Goal: Transaction & Acquisition: Purchase product/service

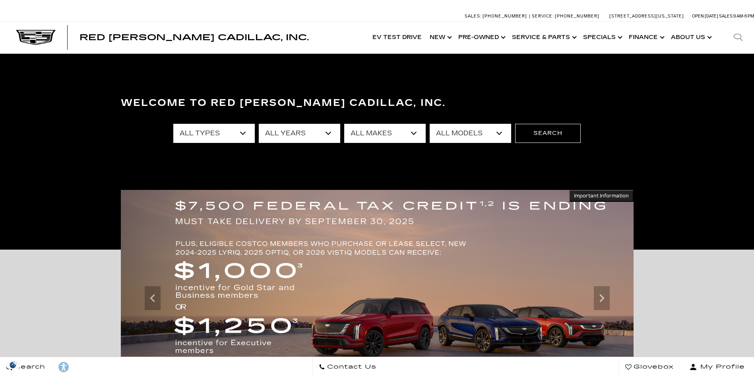
click at [243, 134] on select "All Types New Used Certified Used Demo" at bounding box center [214, 133] width 82 height 19
select select "New"
click at [173, 124] on select "All Types New Used Certified Used Demo" at bounding box center [214, 133] width 82 height 19
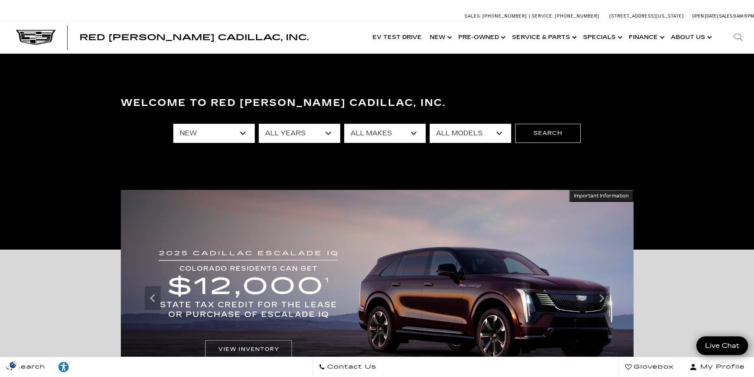
click at [411, 132] on select "All Makes Cadillac" at bounding box center [385, 133] width 82 height 19
select select "Cadillac"
click at [344, 124] on select "All Makes Cadillac" at bounding box center [385, 133] width 82 height 19
click at [503, 136] on select "All Models CT4 Escalade Escalade ESV ESCALADE IQ ESCALADE IQL LYRIQ OPTIQ VISTI…" at bounding box center [471, 133] width 82 height 19
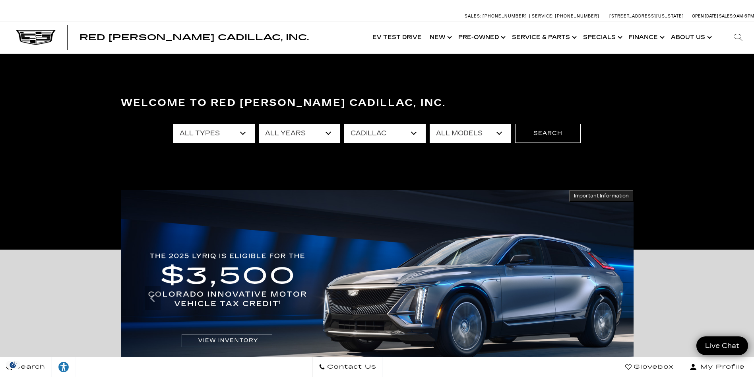
select select "LYRIQ"
click at [430, 124] on select "All Models CT4 Escalade Escalade ESV ESCALADE IQ ESCALADE IQL LYRIQ OPTIQ VISTI…" at bounding box center [471, 133] width 82 height 19
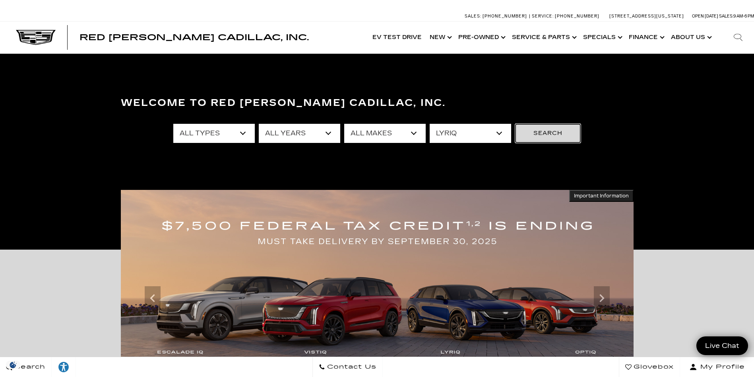
click at [544, 136] on button "Search" at bounding box center [548, 133] width 66 height 19
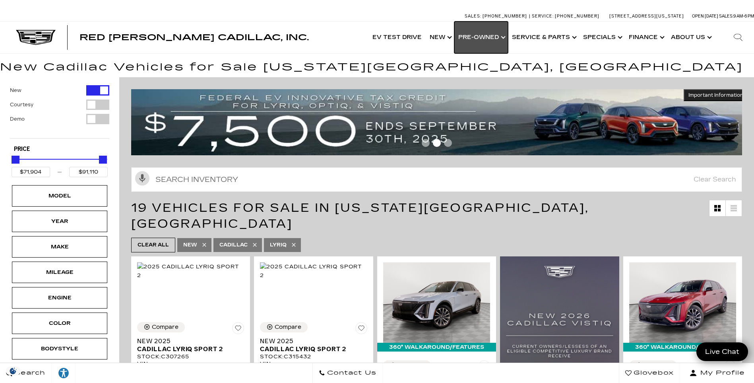
click at [503, 37] on link "Show Pre-Owned" at bounding box center [482, 37] width 54 height 32
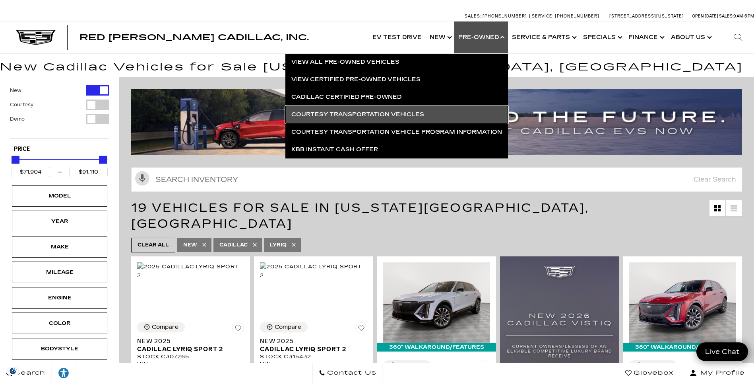
click at [374, 111] on link "Courtesy Transportation Vehicles" at bounding box center [397, 114] width 223 height 17
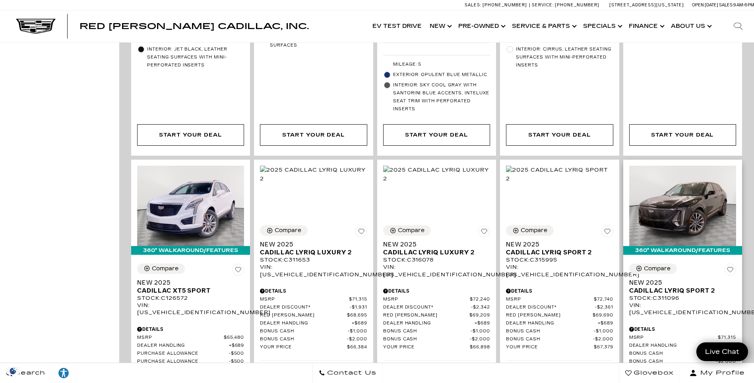
scroll to position [954, 0]
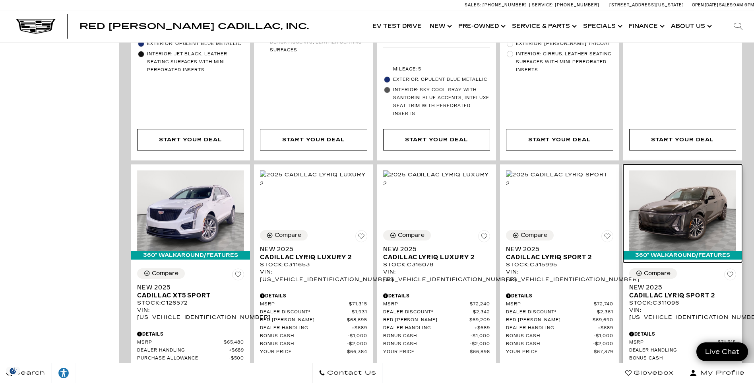
click at [704, 196] on img at bounding box center [683, 210] width 107 height 80
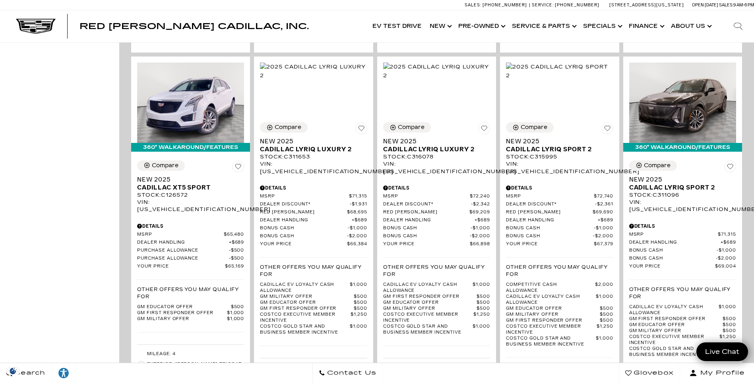
scroll to position [994, 0]
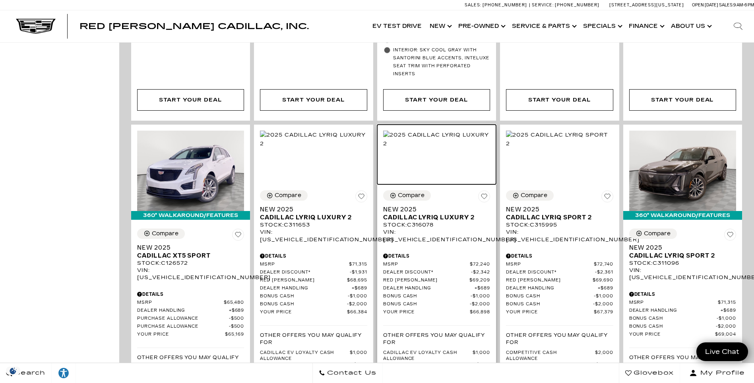
click at [428, 135] on img at bounding box center [436, 138] width 107 height 17
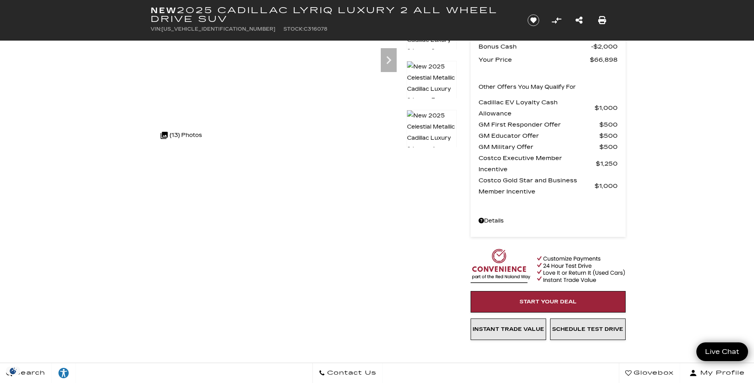
scroll to position [159, 0]
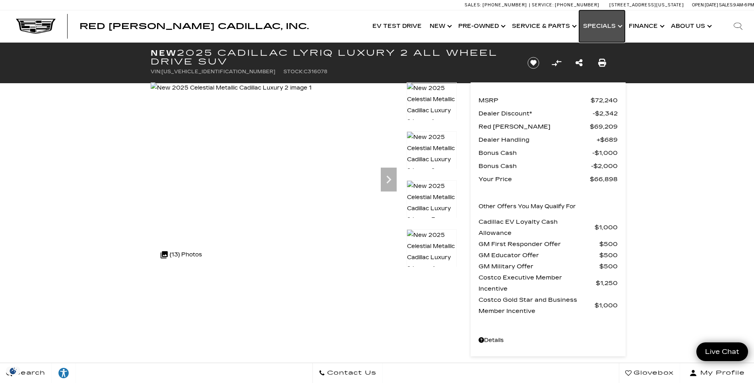
click at [616, 24] on link "Show Specials" at bounding box center [602, 26] width 46 height 32
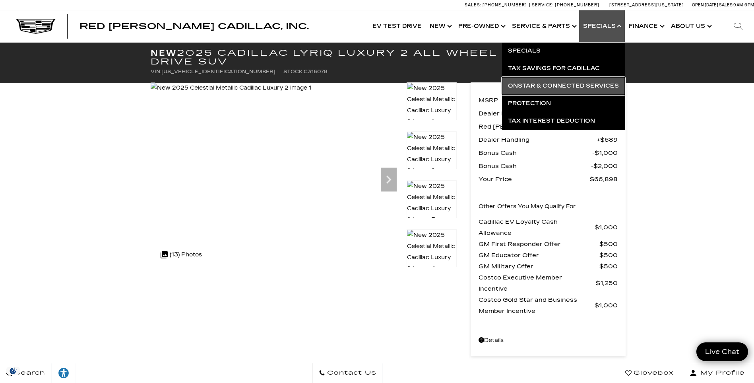
click at [566, 89] on link "OnStar & Connected Services" at bounding box center [563, 85] width 123 height 17
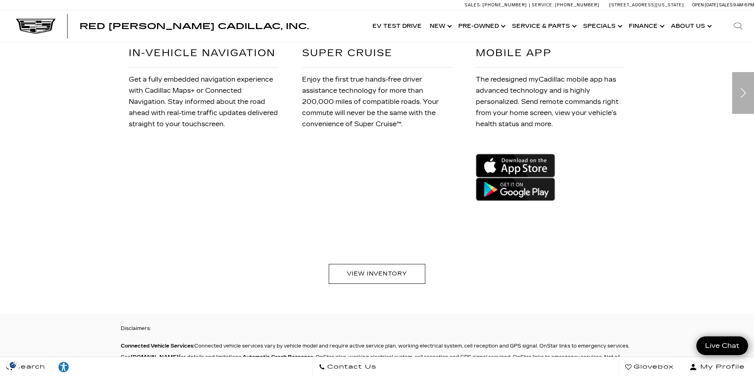
scroll to position [1273, 0]
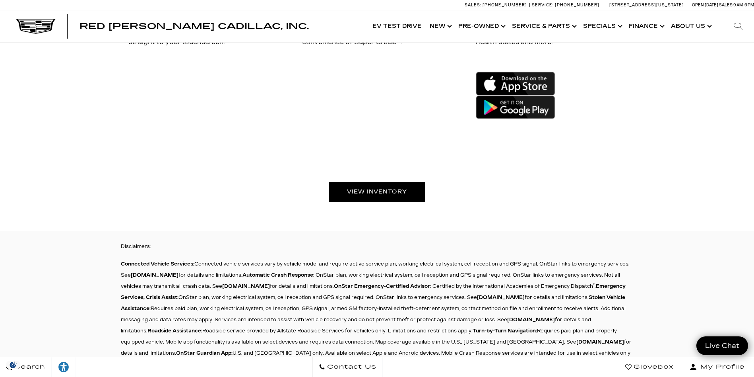
click at [358, 192] on link "View Inventory" at bounding box center [377, 192] width 97 height 20
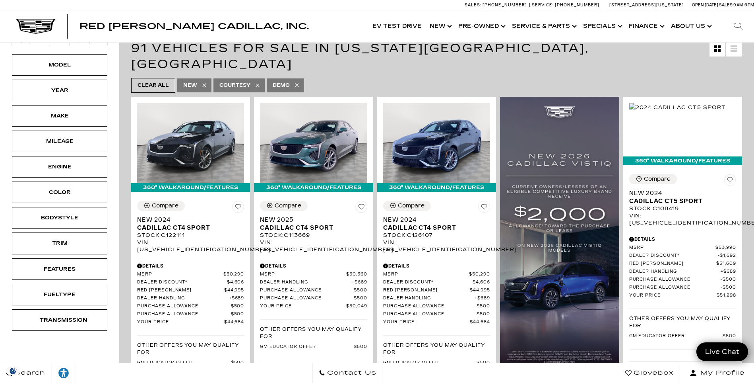
scroll to position [159, 0]
